Goal: Browse casually

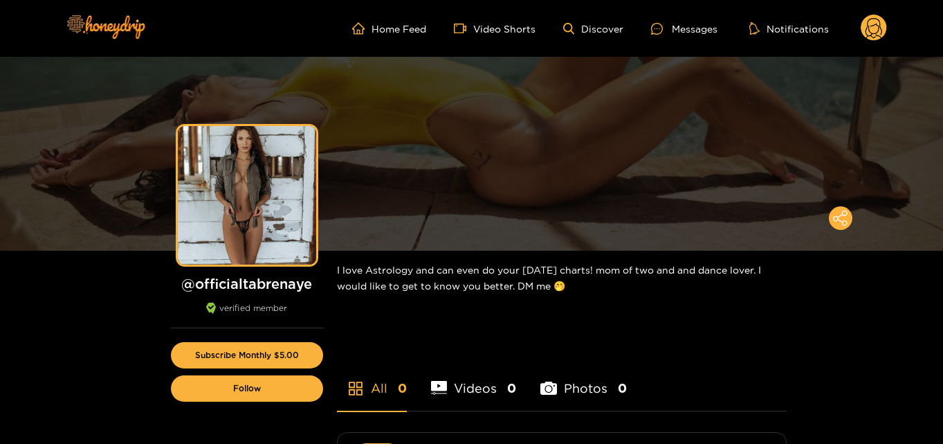
scroll to position [69, 0]
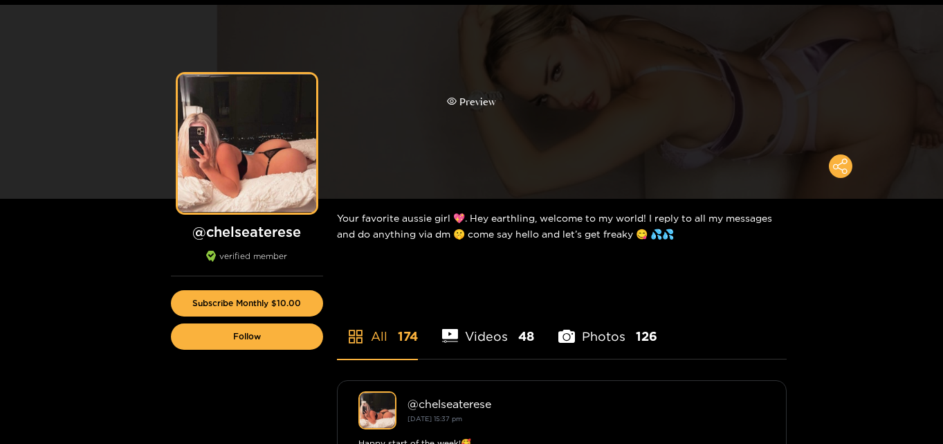
scroll to position [69, 0]
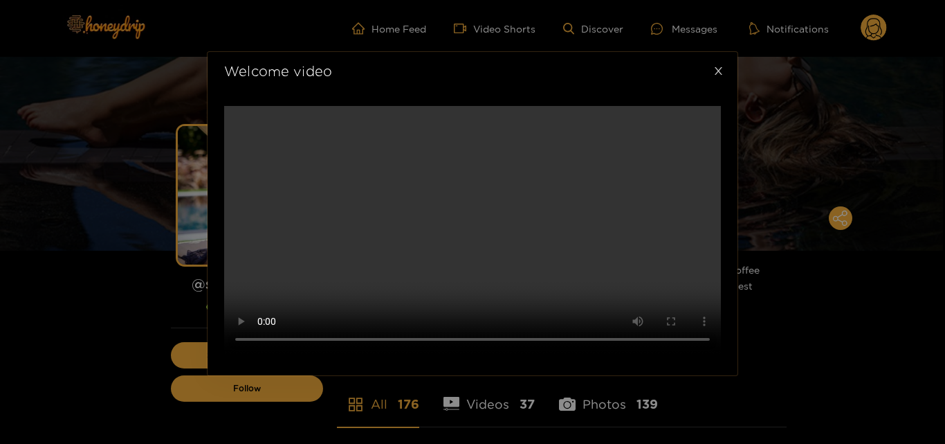
click at [717, 52] on span "Close" at bounding box center [718, 71] width 39 height 39
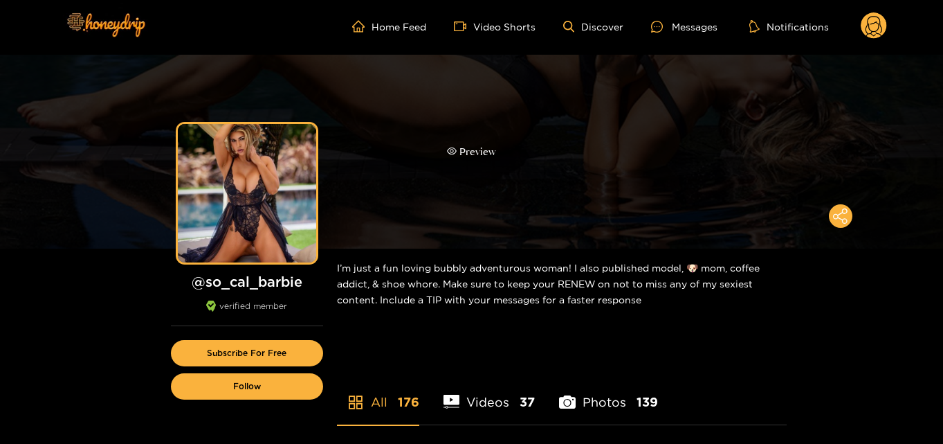
scroll to position [69, 0]
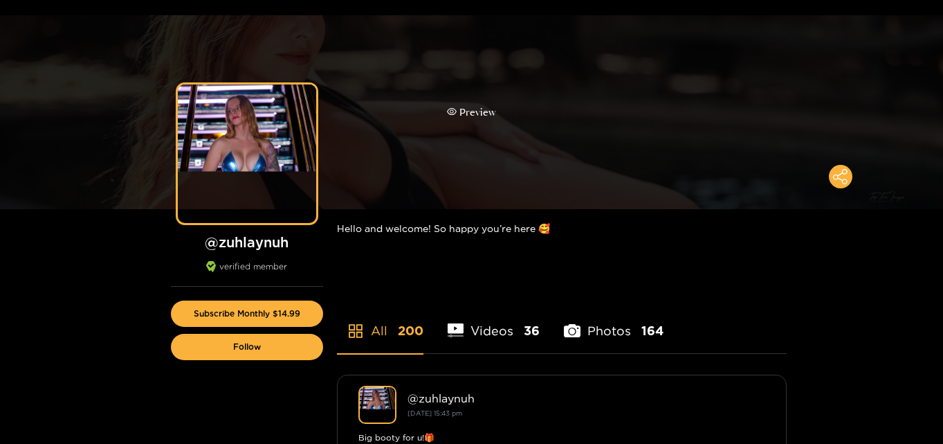
scroll to position [69, 0]
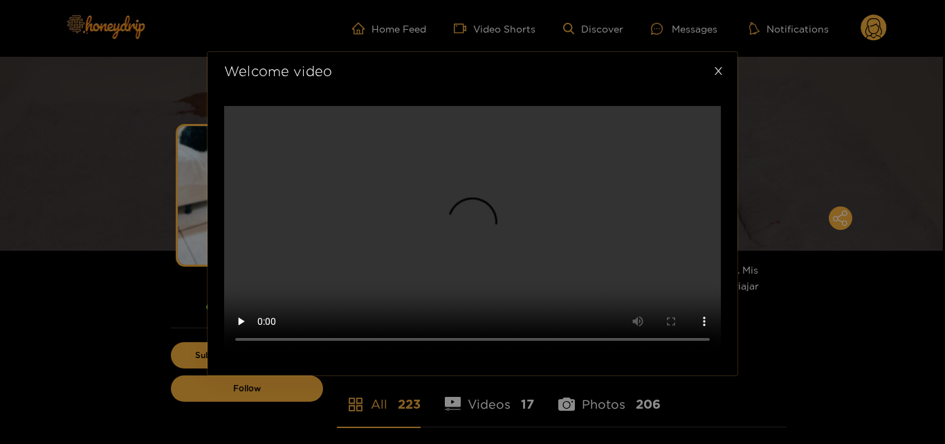
click at [711, 52] on span "Close" at bounding box center [718, 71] width 39 height 39
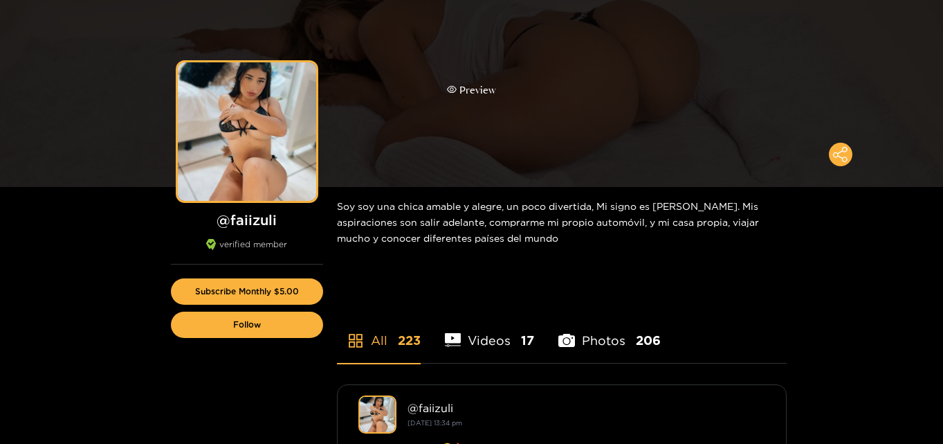
scroll to position [69, 0]
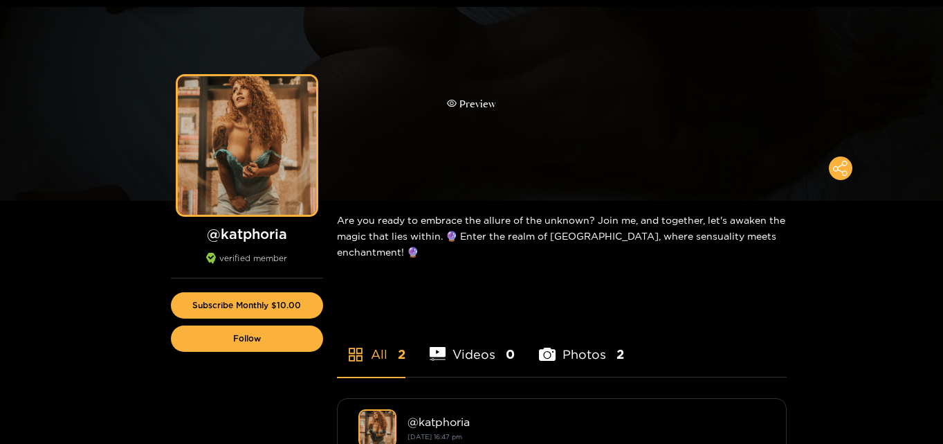
scroll to position [69, 0]
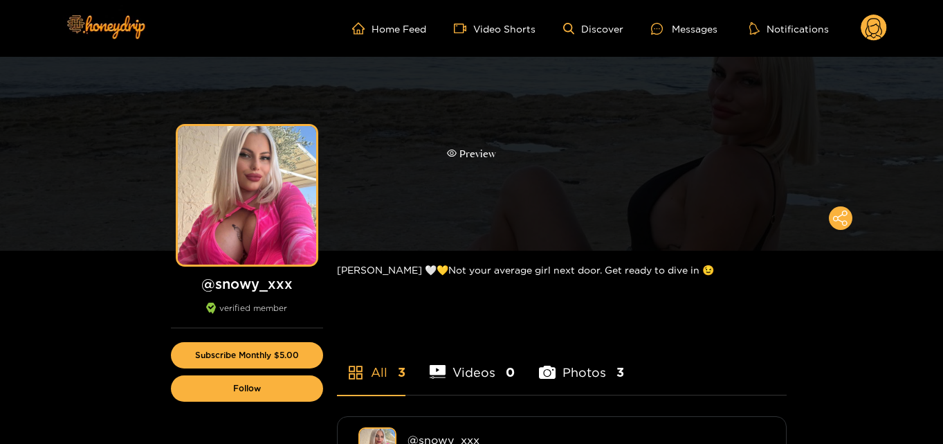
scroll to position [69, 0]
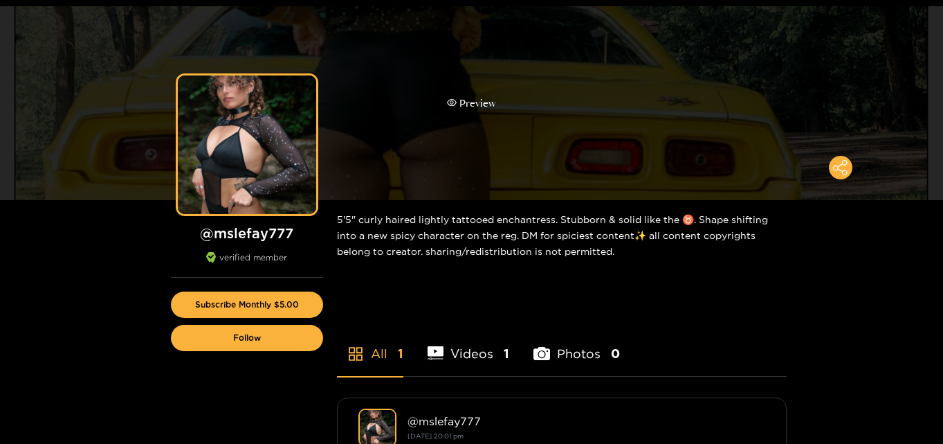
scroll to position [69, 0]
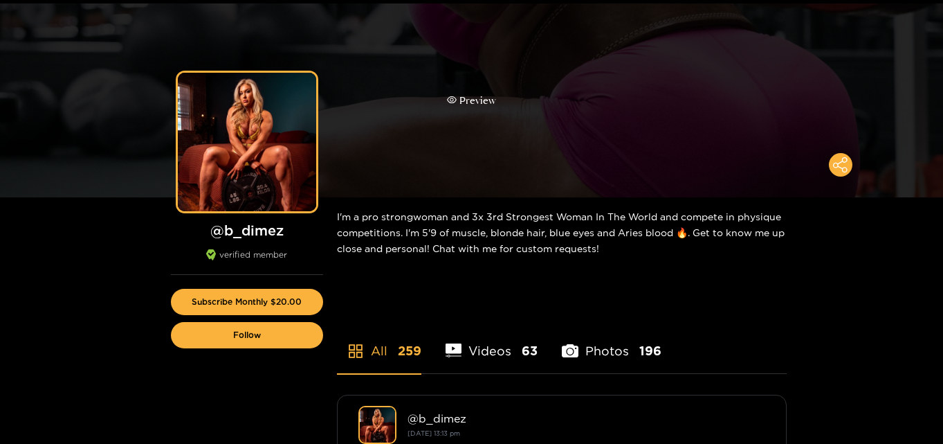
scroll to position [69, 0]
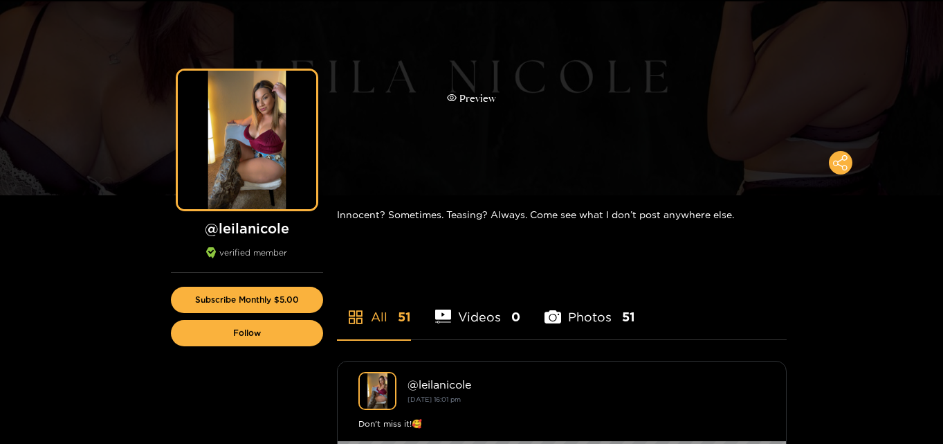
scroll to position [69, 0]
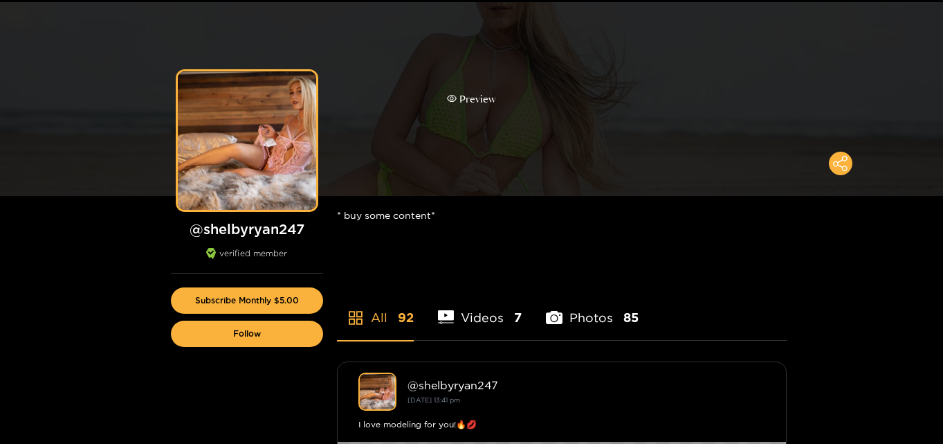
scroll to position [69, 0]
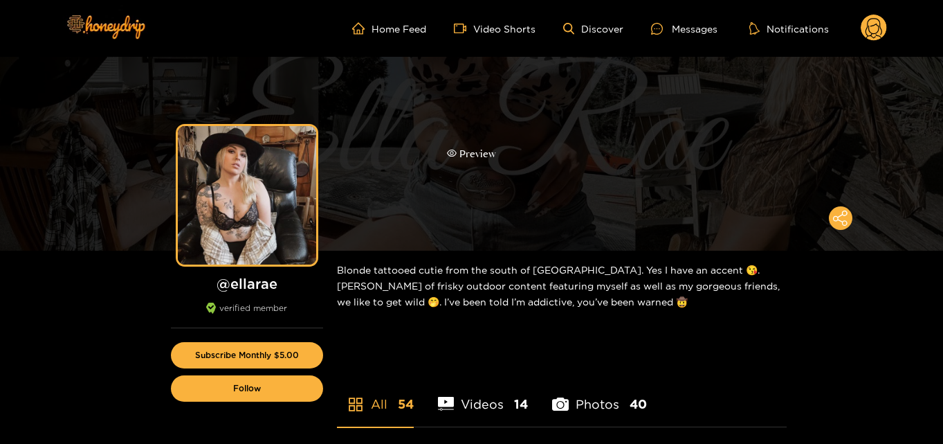
scroll to position [69, 0]
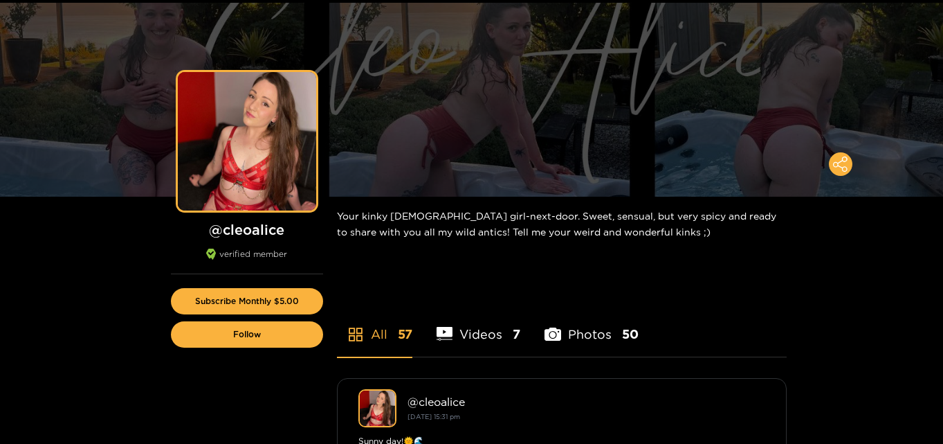
scroll to position [69, 0]
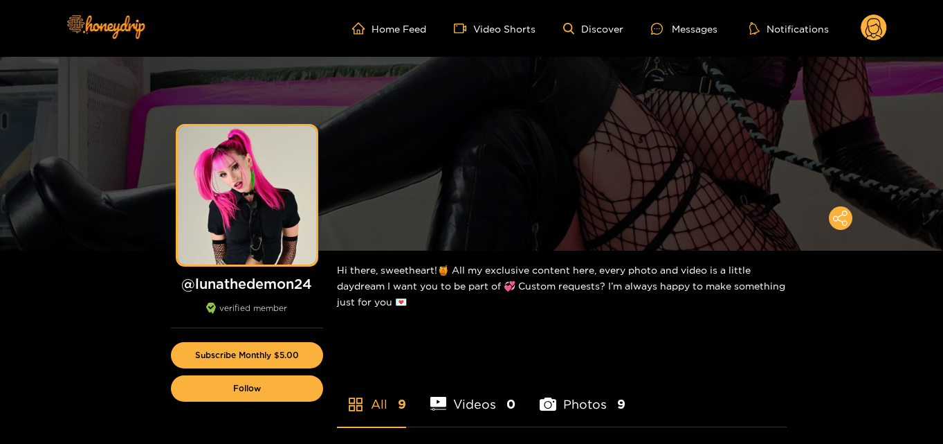
scroll to position [69, 0]
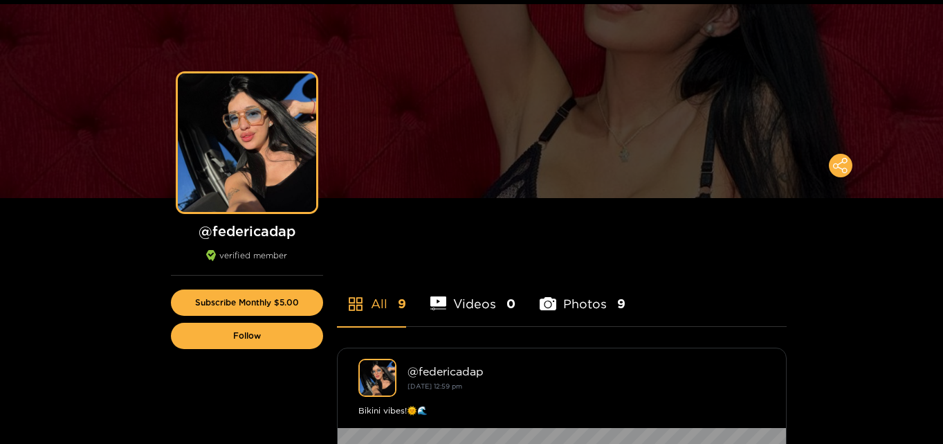
scroll to position [69, 0]
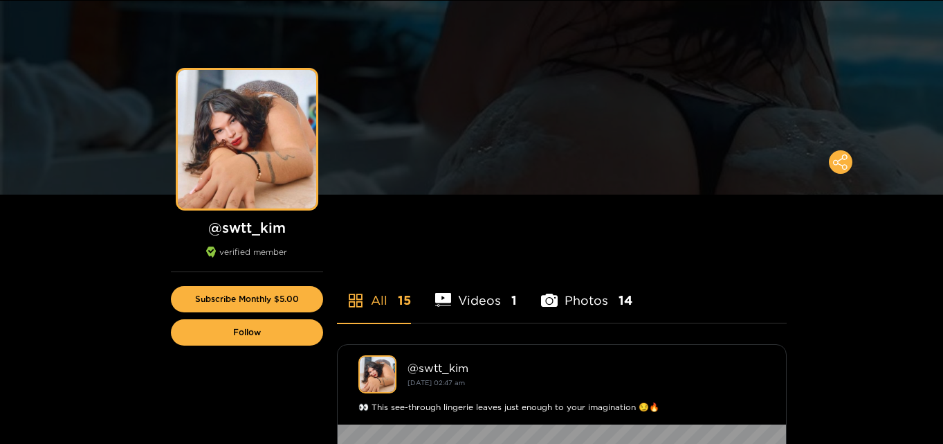
scroll to position [69, 0]
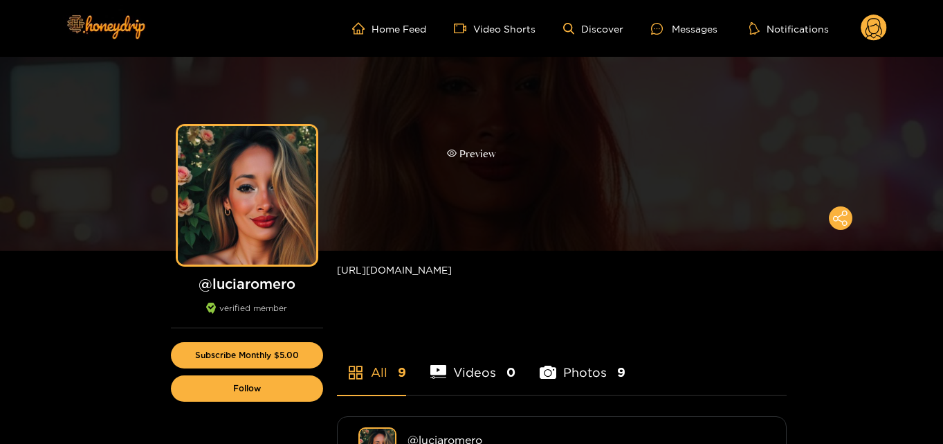
scroll to position [69, 0]
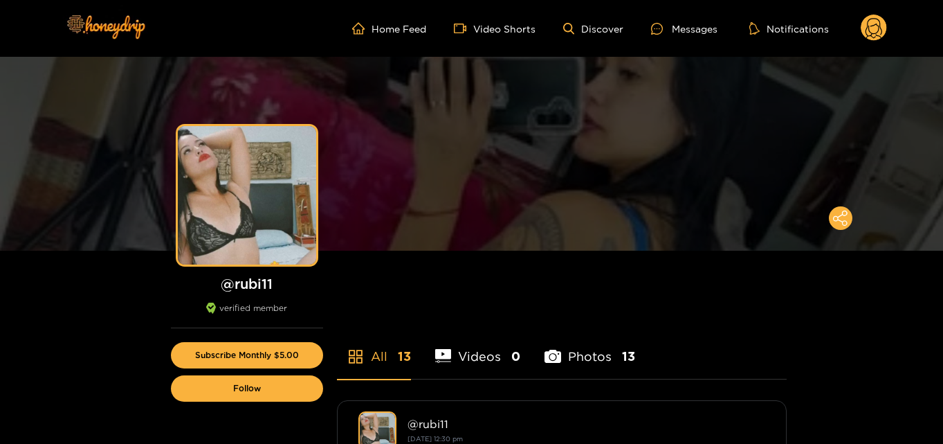
scroll to position [69, 0]
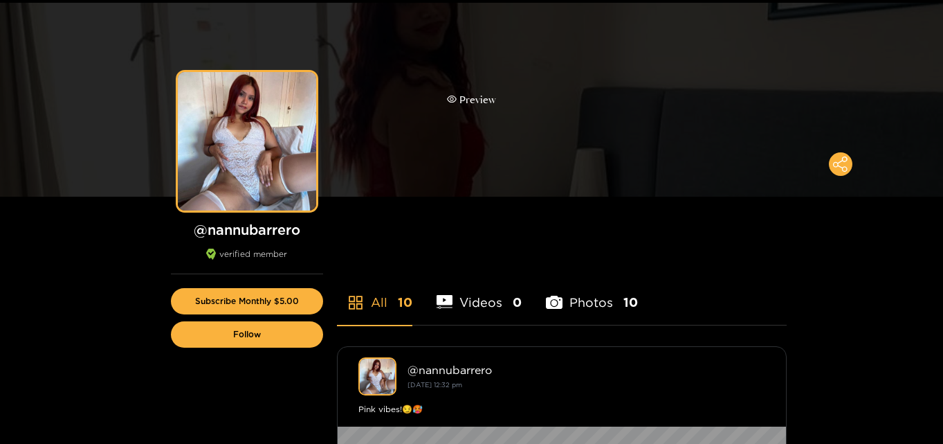
scroll to position [69, 0]
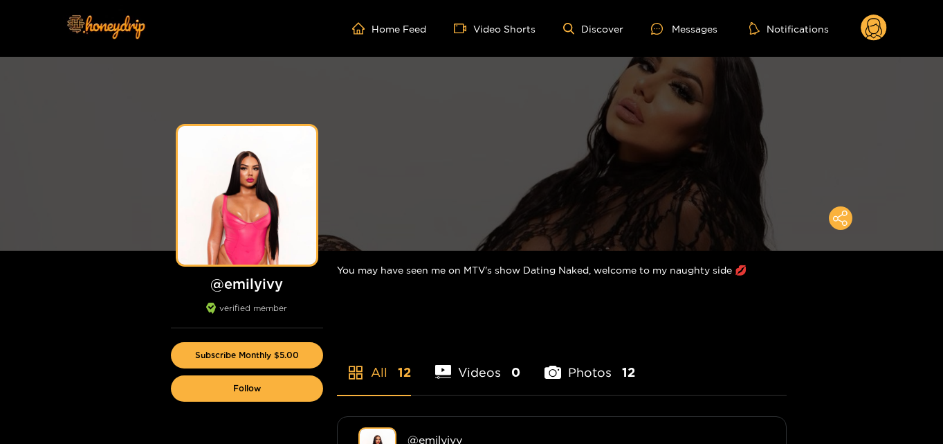
scroll to position [69, 0]
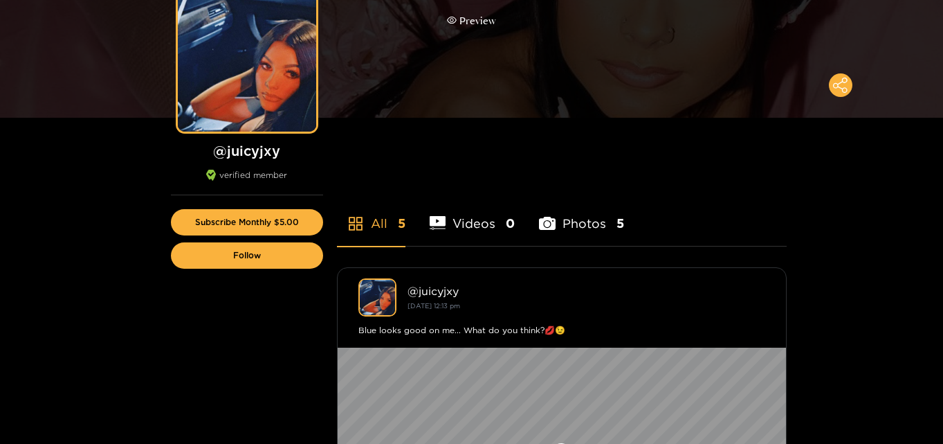
scroll to position [138, 0]
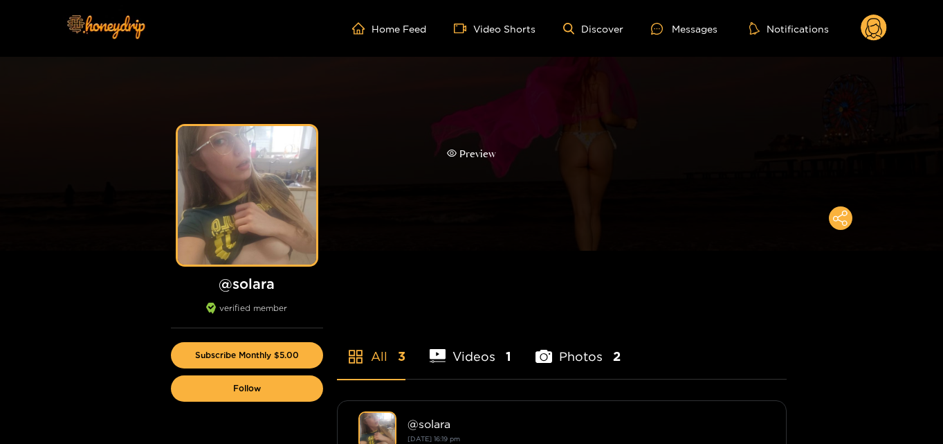
scroll to position [69, 0]
